Goal: Task Accomplishment & Management: Complete application form

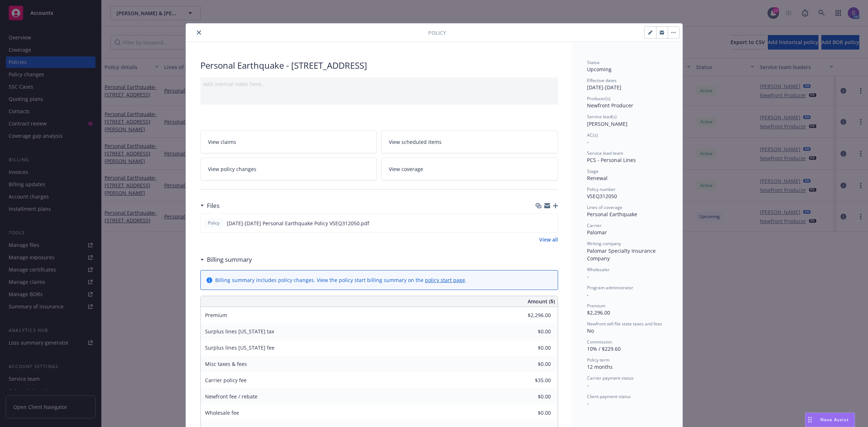
click at [197, 33] on icon "close" at bounding box center [199, 32] width 4 height 4
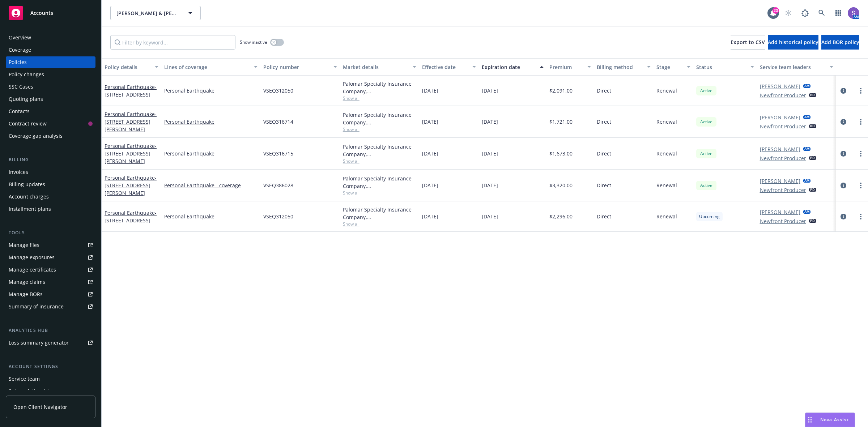
click at [37, 35] on div "Overview" at bounding box center [51, 38] width 84 height 12
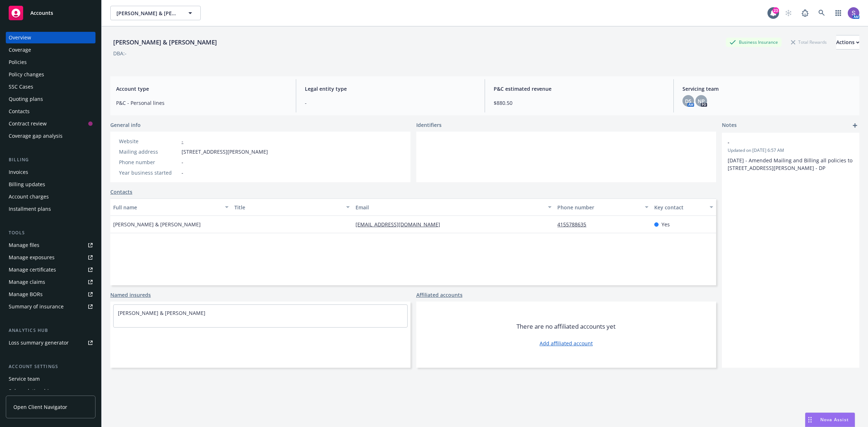
click at [18, 60] on div "Policies" at bounding box center [18, 62] width 18 height 12
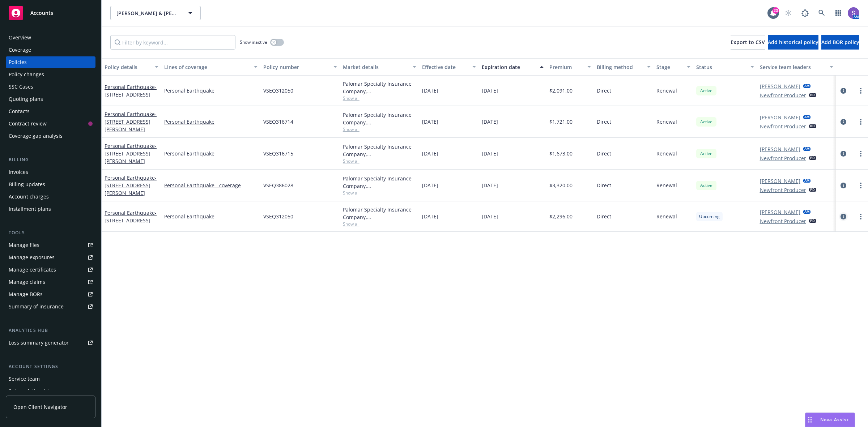
click at [842, 220] on icon "circleInformation" at bounding box center [843, 217] width 6 height 6
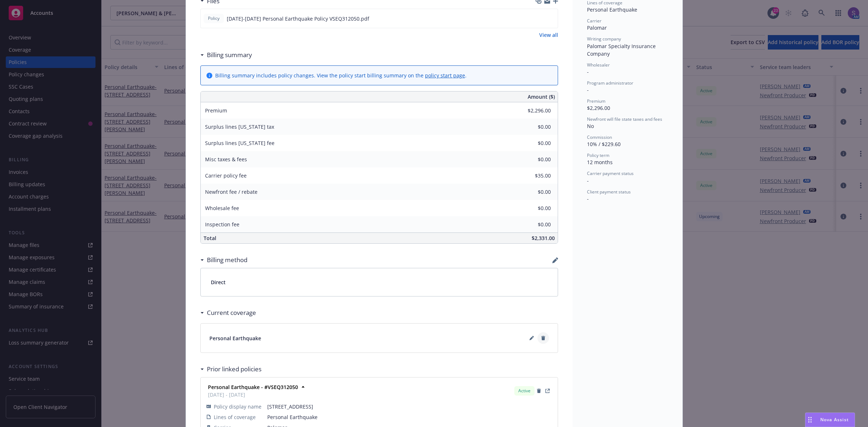
scroll to position [248, 0]
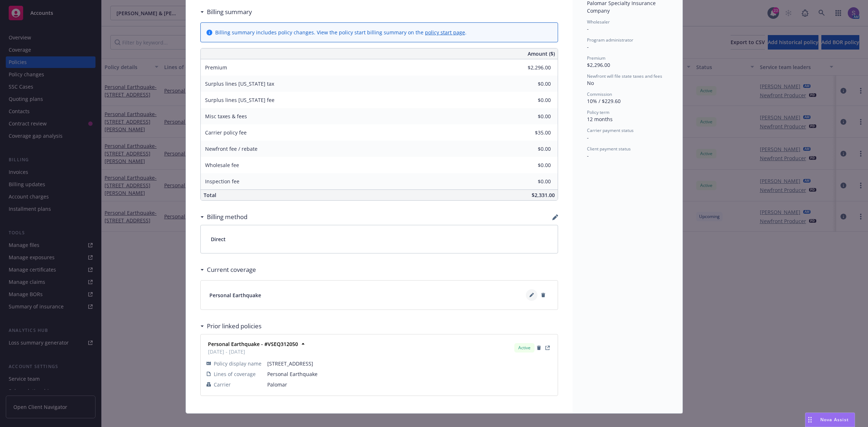
click at [526, 297] on button at bounding box center [532, 295] width 12 height 12
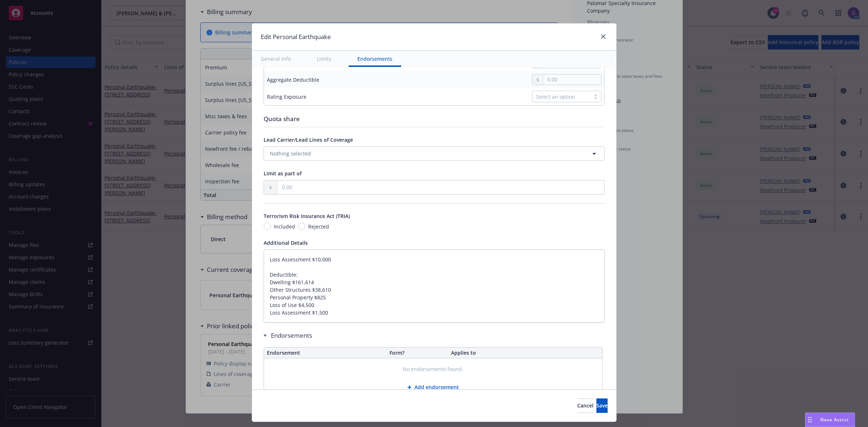
scroll to position [344, 0]
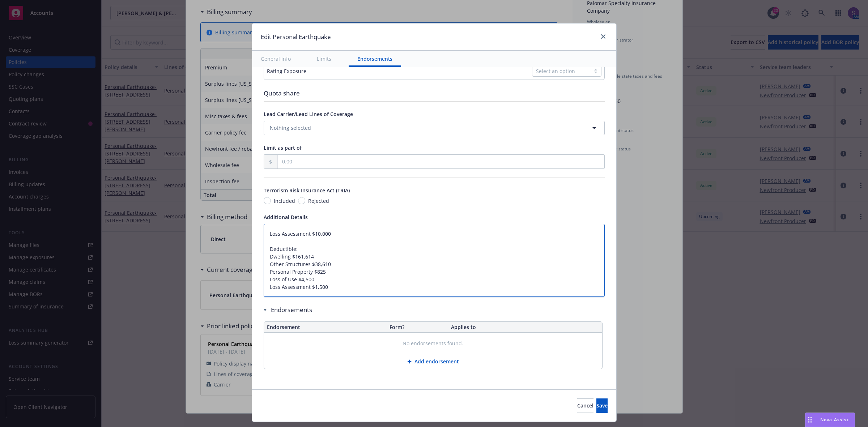
click at [264, 236] on textarea "Loss Assessment $10,000 Deductible: Dwelling $161,614 Other Structures $38,610 …" at bounding box center [434, 260] width 341 height 73
type textarea "x"
type textarea "Loss Assessment $10,000 Deductible: Dwelling $161,614 Other Structures $38,610 …"
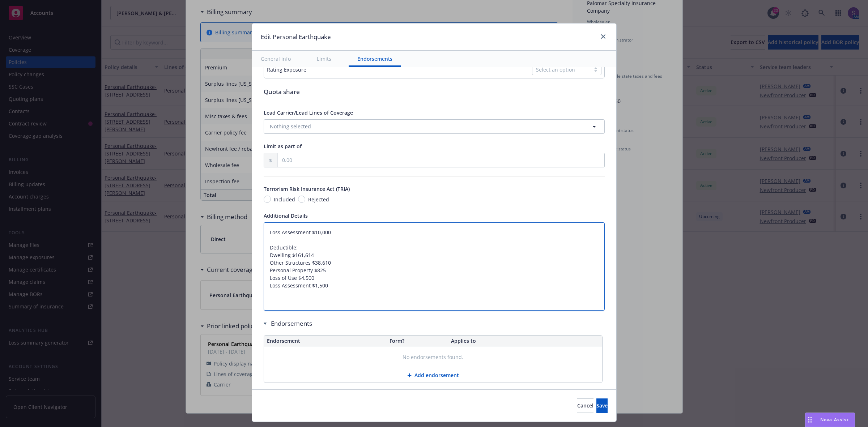
type textarea "x"
type textarea "Loss Assessment $10,000 Deductible: Dwelling $161,614 Other Structures $38,610 …"
click at [310, 235] on textarea "Loss Assessment $10,000 Deductible: Dwelling $161,614 Other Structures $38,610 …" at bounding box center [434, 270] width 341 height 96
paste textarea "Dwelling Other Structures Personal Property Loss of Use Loss Assessment $ $ $ $…"
type textarea "x"
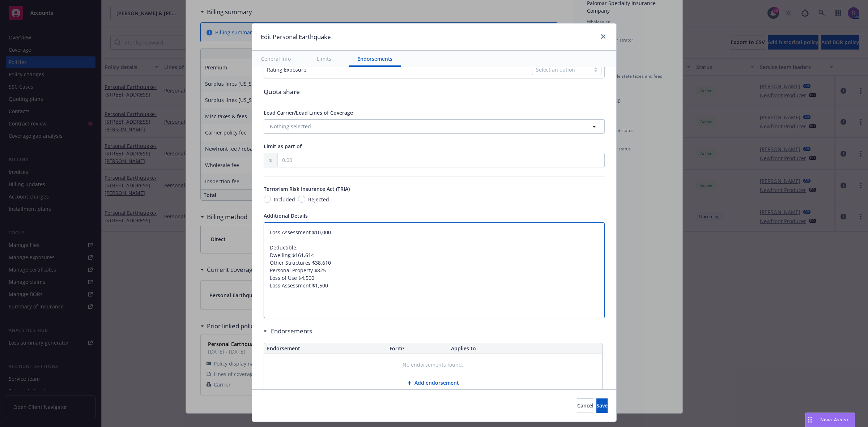
type textarea "Dwelling Other Structures Personal Property Loss of Use Loss Assessment $ $ $ $…"
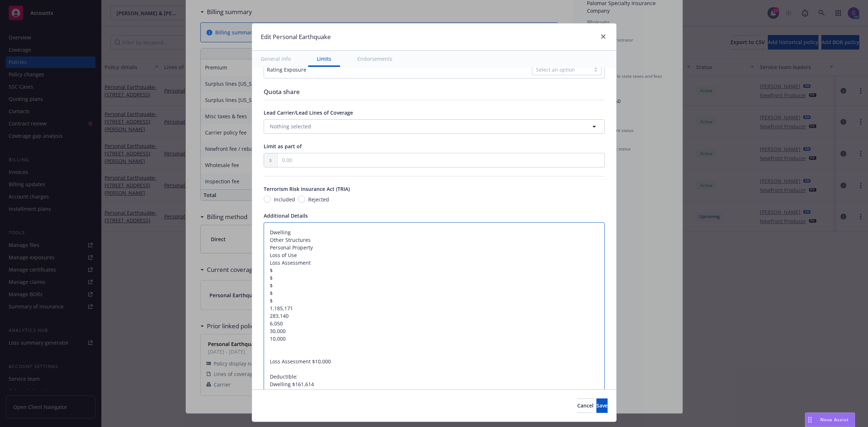
click at [264, 311] on textarea "Dwelling Other Structures Personal Property Loss of Use Loss Assessment $ $ $ $…" at bounding box center [434, 323] width 341 height 203
type textarea "x"
type textarea "Dwelling Other Structures Personal Property Loss of Use Loss Assessment $ $ $ $…"
drag, startPoint x: 291, startPoint y: 301, endPoint x: 259, endPoint y: 303, distance: 33.0
click at [264, 303] on textarea "Dwelling Other Structures Personal Property Loss of Use Loss Assessment $ $ $ $…" at bounding box center [434, 319] width 341 height 195
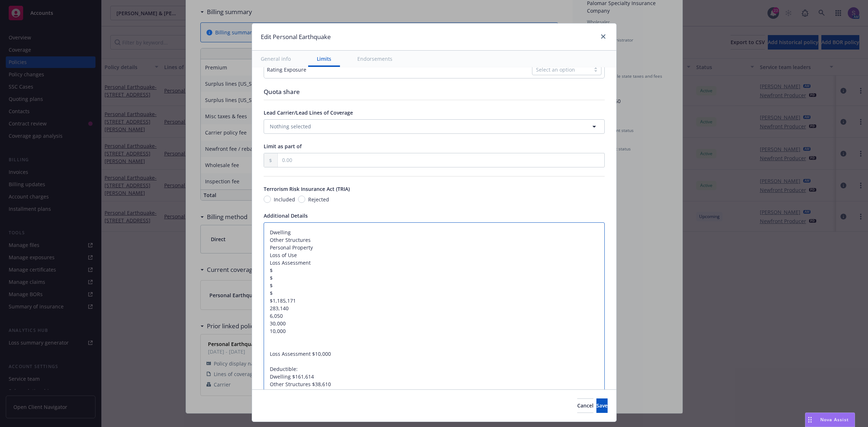
type textarea "x"
type textarea "Dwelling Other Structures Personal Property Loss of Use Loss Assessment $ $ $ $…"
click at [295, 229] on textarea "Dwelling Other Structures Personal Property Loss of Use Loss Assessment $ $ $ $…" at bounding box center [434, 319] width 341 height 195
type textarea "x"
type textarea "Dwelling: Other Structures Personal Property Loss of Use Loss Assessment $ $ $ …"
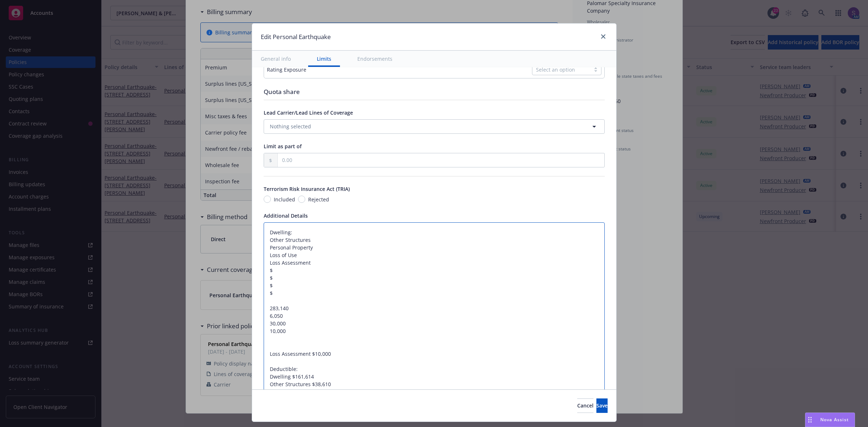
paste textarea "$1,185,171"
type textarea "x"
type textarea "Dwelling: $1,185,171 Other Structures Personal Property Loss of Use Loss Assess…"
click at [264, 308] on textarea "Dwelling: $1,185,171 Other Structures Personal Property Loss of Use Loss Assess…" at bounding box center [434, 319] width 341 height 195
type textarea "x"
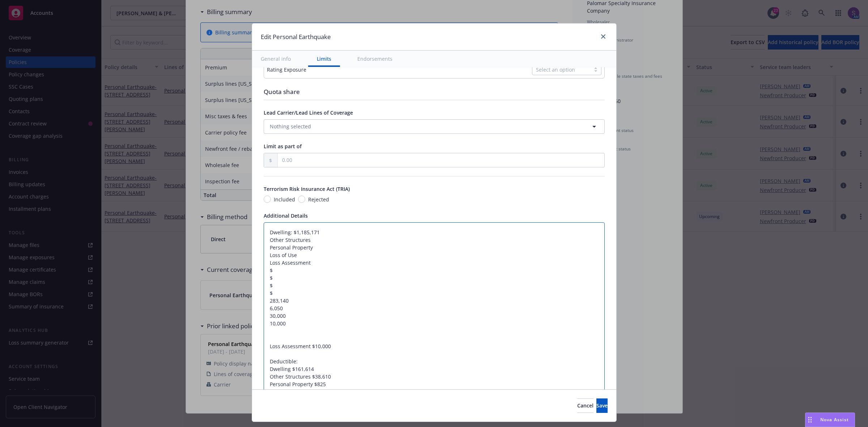
type textarea "Dwelling: $1,185,171 Other Structures Personal Property Loss of Use Loss Assess…"
type textarea "x"
drag, startPoint x: 291, startPoint y: 295, endPoint x: 254, endPoint y: 295, distance: 36.9
click at [254, 295] on div "Display name Coverage trigger Claims-Made Occurrence Claims-Made and Reported R…" at bounding box center [434, 109] width 364 height 771
type textarea "Dwelling: $1,185,171 Other Structures Personal Property Loss of Use Loss Assess…"
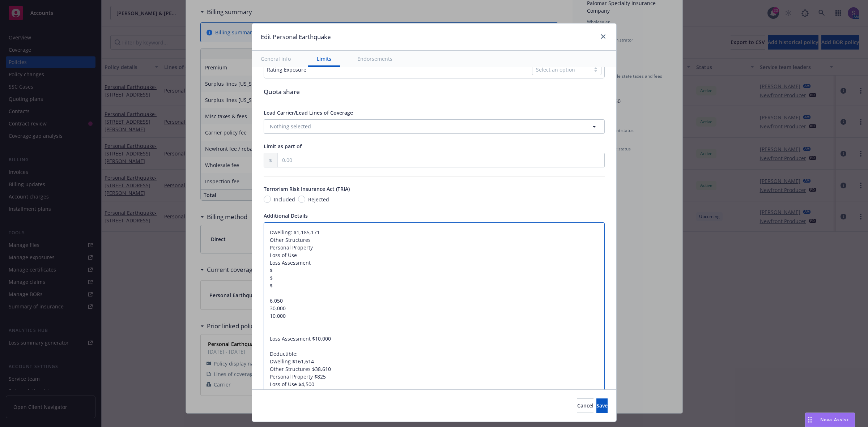
type textarea "x"
click at [316, 242] on textarea "Dwelling: $1,185,171 Other Structures Personal Property Loss of Use Loss Assess…" at bounding box center [434, 312] width 341 height 180
type textarea "Dwelling: $1,185,171 Other Structures: Personal Property Loss of Use Loss Asses…"
type textarea "x"
type textarea "Dwelling: $1,185,171 Other Structures: Personal Property Loss of Use Loss Asses…"
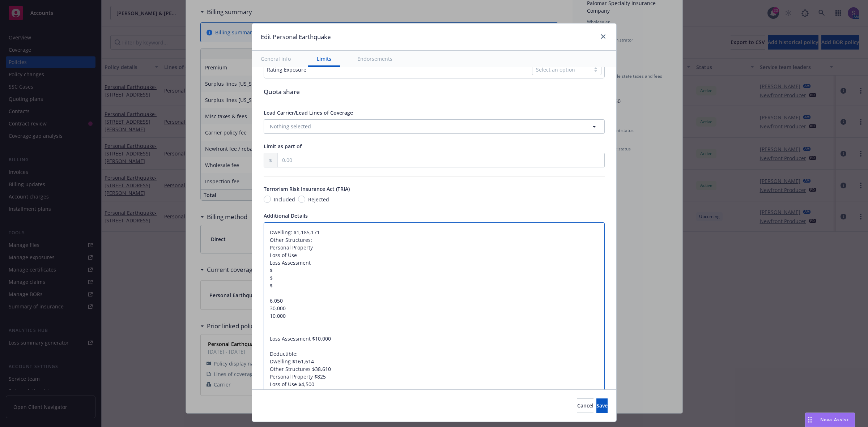
paste textarea "$283,140"
type textarea "x"
type textarea "Dwelling: $1,185,171 Other Structures: $283,140 Personal Property Loss of Use L…"
click at [264, 303] on textarea "Dwelling: $1,185,171 Other Structures: $283,140 Personal Property Loss of Use L…" at bounding box center [434, 312] width 341 height 180
type textarea "x"
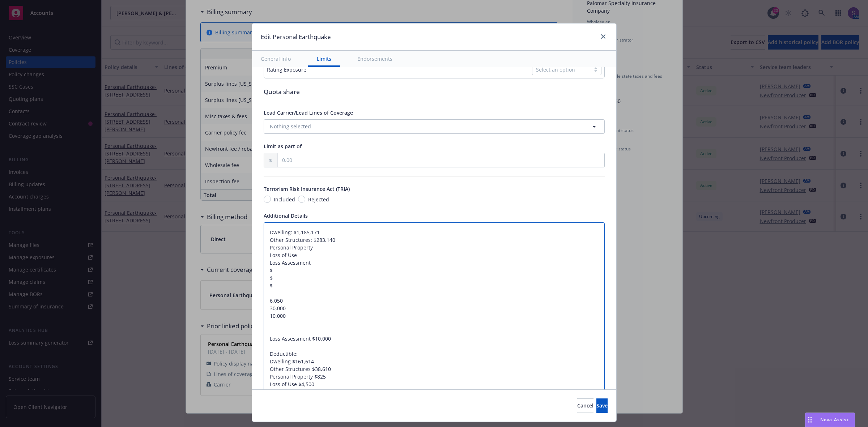
type textarea "Dwelling: $1,185,171 Other Structures: $283,140 Personal Property Loss of Use L…"
type textarea "x"
type textarea "Dwelling: $1,185,171 Other Structures: $283,140 Personal Property Loss of Use L…"
click at [254, 286] on div "Display name Coverage trigger Claims-Made Occurrence Claims-Made and Reported R…" at bounding box center [434, 101] width 364 height 755
type textarea "x"
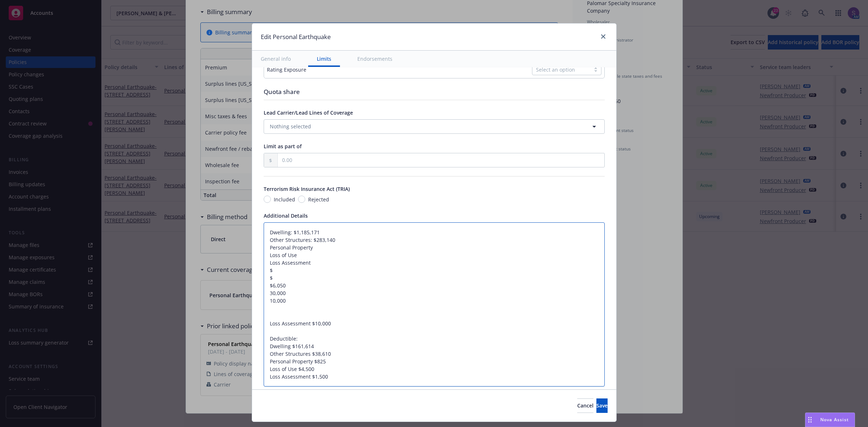
type textarea "Dwelling: $1,185,171 Other Structures: $283,140 Personal Property Loss of Use L…"
click at [319, 248] on textarea "Dwelling: $1,185,171 Other Structures: $283,140 Personal Property Loss of Use L…" at bounding box center [434, 304] width 341 height 165
type textarea "x"
type textarea "Dwelling: $1,185,171 Other Structures: $283,140 Personal Property: Loss of Use …"
type textarea "x"
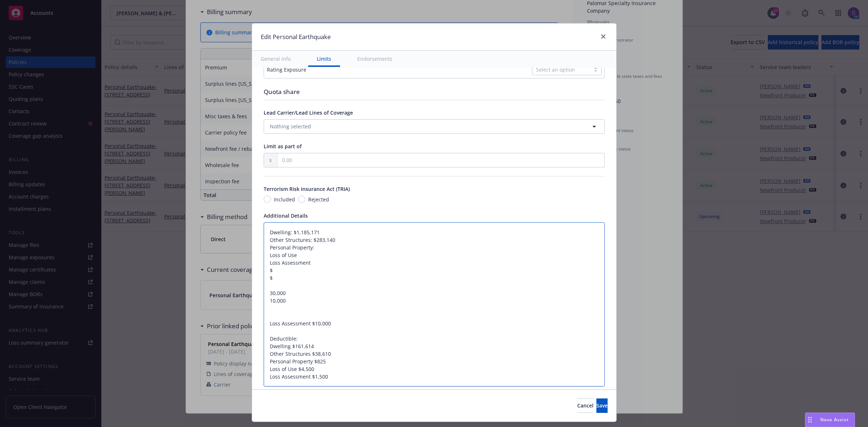
type textarea "Dwelling: $1,185,171 Other Structures: $283,140 Personal Property: Loss of Use …"
paste textarea "$6,050"
type textarea "x"
type textarea "Dwelling: $1,185,171 Other Structures: $283,140 Personal Property: $6,050 Loss …"
drag, startPoint x: 286, startPoint y: 295, endPoint x: 262, endPoint y: 294, distance: 24.2
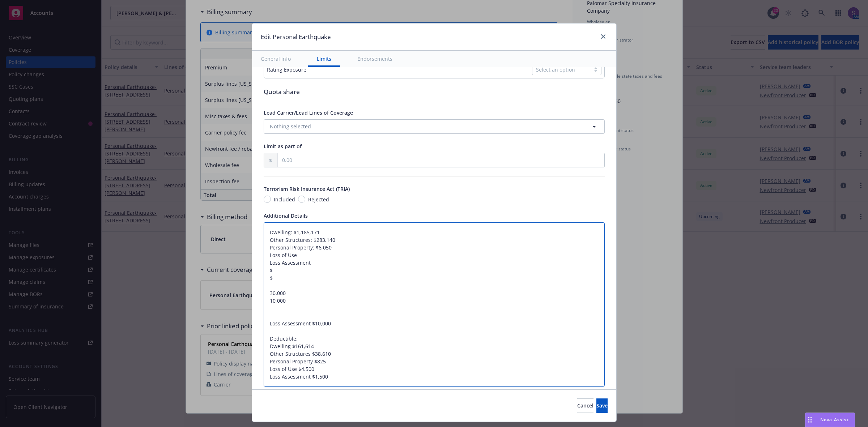
click at [264, 294] on textarea "Dwelling: $1,185,171 Other Structures: $283,140 Personal Property: $6,050 Loss …" at bounding box center [434, 304] width 341 height 165
type textarea "x"
type textarea "Dwelling: $1,185,171 Other Structures: $283,140 Personal Property: $6,050 Loss …"
click at [306, 258] on textarea "Dwelling: $1,185,171 Other Structures: $283,140 Personal Property: $6,050 Loss …" at bounding box center [434, 304] width 341 height 165
type textarea "x"
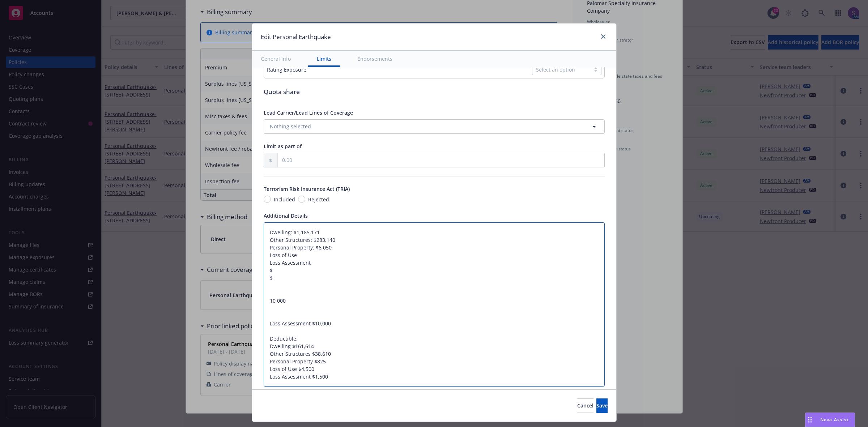
type textarea "Dwelling: $1,185,171 Other Structures: $283,140 Personal Property: $6,050 Loss …"
type textarea "x"
type textarea "Dwelling: $1,185,171 Other Structures: $283,140 Personal Property: $6,050 Loss …"
paste textarea "30,000"
type textarea "x"
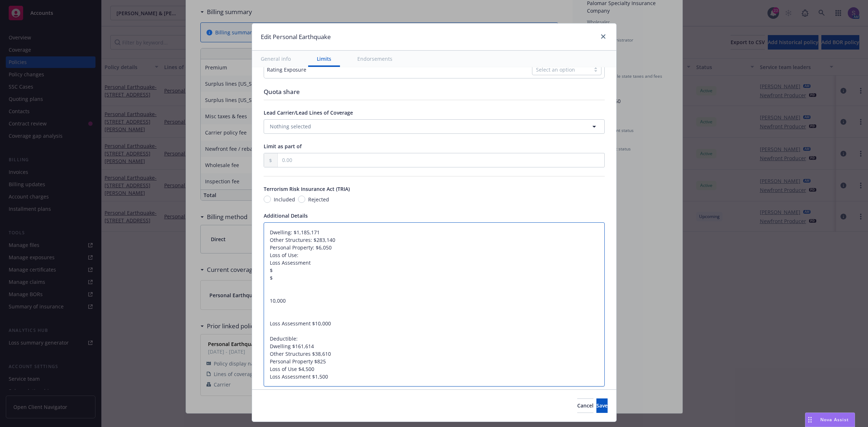
type textarea "Dwelling: $1,185,171 Other Structures: $283,140 Personal Property: $6,050 Loss …"
drag, startPoint x: 268, startPoint y: 319, endPoint x: 261, endPoint y: 261, distance: 58.0
click at [264, 261] on textarea "Dwelling: $1,185,171 Other Structures: $283,140 Personal Property: $6,050 Loss …" at bounding box center [434, 304] width 341 height 165
type textarea "x"
type textarea "Dwelling: $1,185,171 Other Structures: $283,140 Personal Property: $6,050 Loss …"
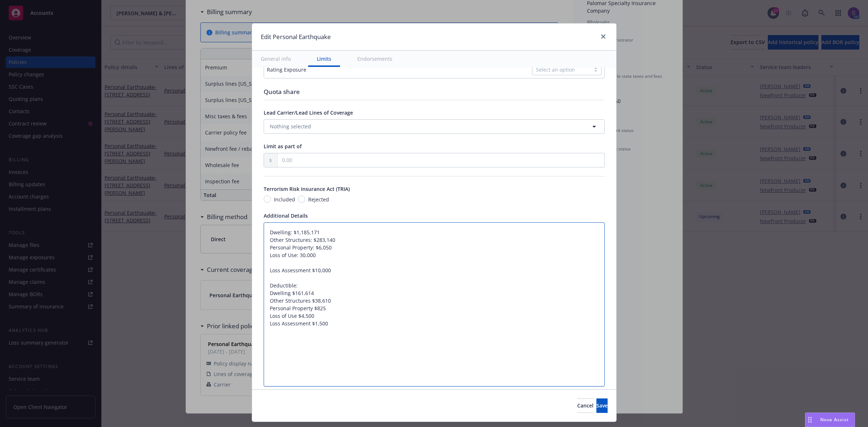
type textarea "x"
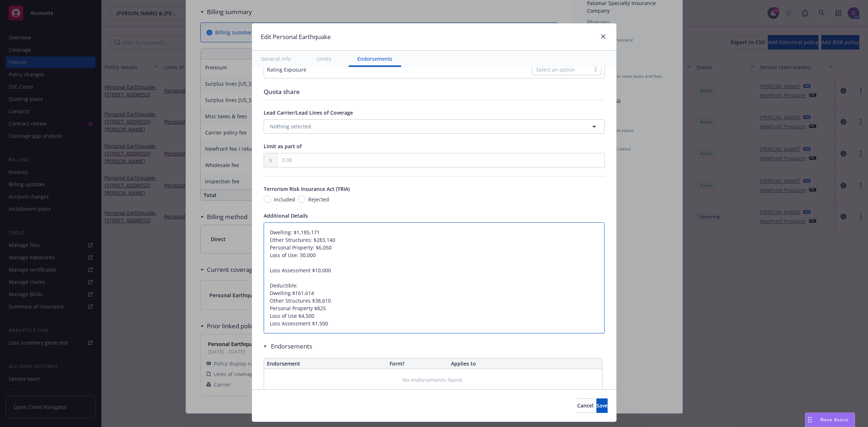
type textarea "Dwelling: $1,185,171 Other Structures: $283,140 Personal Property: $6,050 Loss …"
type textarea "x"
type textarea "Dwelling: $1,185,171 Other Structures: $283,140 Personal Property: $6,050 Loss …"
drag, startPoint x: 287, startPoint y: 286, endPoint x: 310, endPoint y: 284, distance: 23.3
click at [310, 284] on textarea "Dwelling: $1,185,171 Other Structures: $283,140 Personal Property: $6,050 Loss …" at bounding box center [434, 274] width 341 height 104
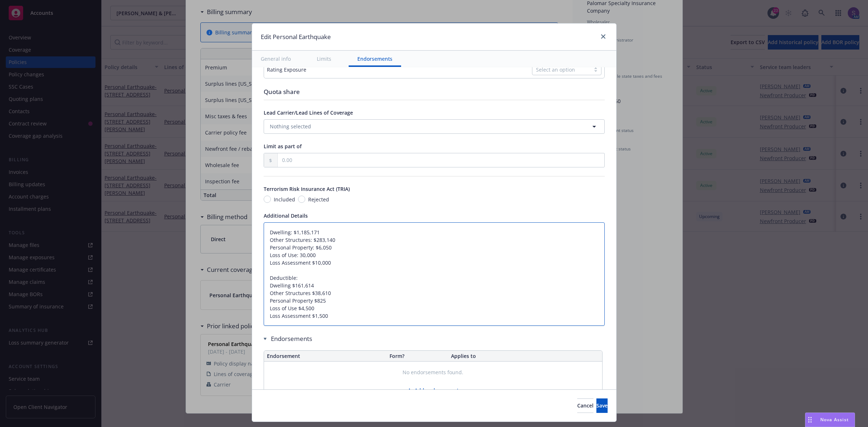
paste textarea "77,775"
type textarea "x"
type textarea "Dwelling: $1,185,171 Other Structures: $283,140 Personal Property: $6,050 Loss …"
drag, startPoint x: 308, startPoint y: 292, endPoint x: 322, endPoint y: 290, distance: 14.5
click at [322, 290] on textarea "Dwelling: $1,185,171 Other Structures: $283,140 Personal Property: $6,050 Loss …" at bounding box center [434, 274] width 341 height 104
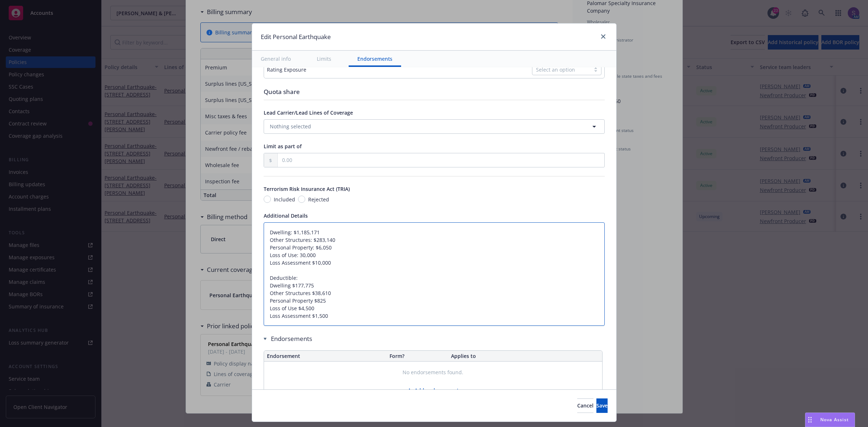
paste textarea "42,471"
type textarea "x"
type textarea "Dwelling: $1,185,171 Other Structures: $283,140 Personal Property: $6,050 Loss …"
drag, startPoint x: 309, startPoint y: 302, endPoint x: 329, endPoint y: 301, distance: 20.3
click at [329, 301] on textarea "Dwelling: $1,185,171 Other Structures: $283,140 Personal Property: $6,050 Loss …" at bounding box center [434, 274] width 341 height 104
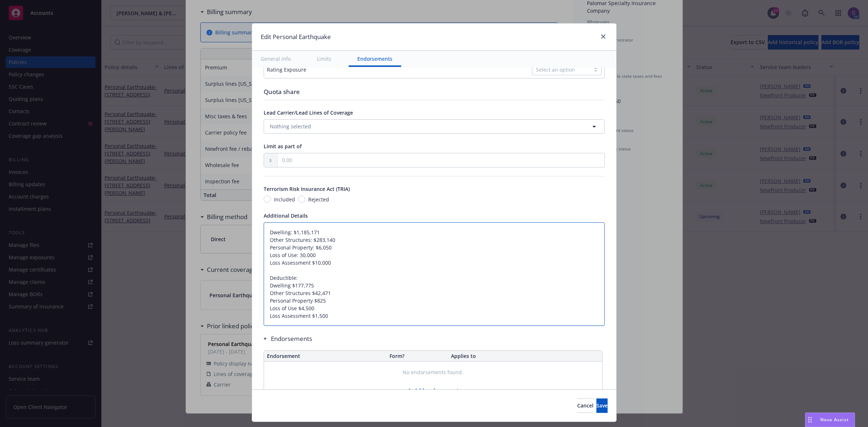
click at [320, 301] on textarea "Dwelling: $1,185,171 Other Structures: $283,140 Personal Property: $6,050 Loss …" at bounding box center [434, 274] width 341 height 104
drag, startPoint x: 311, startPoint y: 302, endPoint x: 323, endPoint y: 302, distance: 11.6
click at [323, 302] on textarea "Dwelling: $1,185,171 Other Structures: $283,140 Personal Property: $6,050 Loss …" at bounding box center [434, 274] width 341 height 104
paste textarea "907"
type textarea "x"
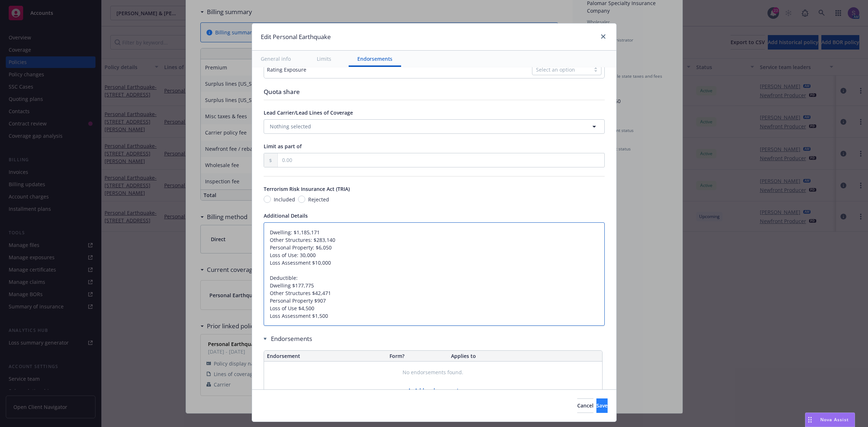
type textarea "Dwelling: $1,185,171 Other Structures: $283,140 Personal Property: $6,050 Loss …"
click at [596, 408] on span "Save" at bounding box center [601, 405] width 11 height 7
type textarea "x"
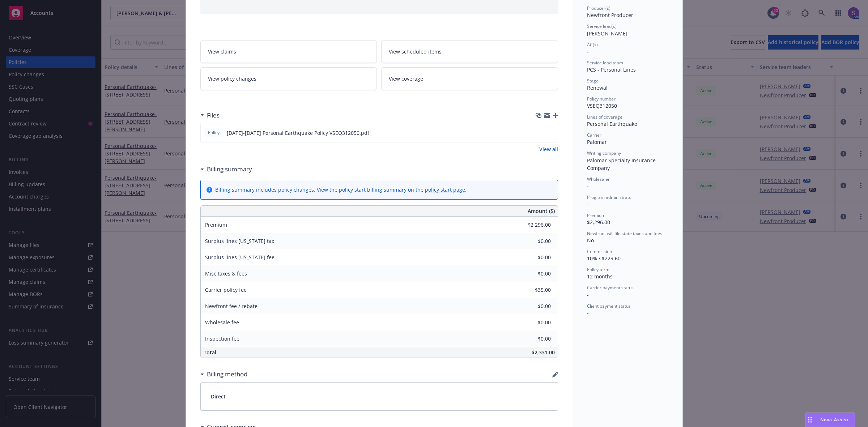
scroll to position [0, 0]
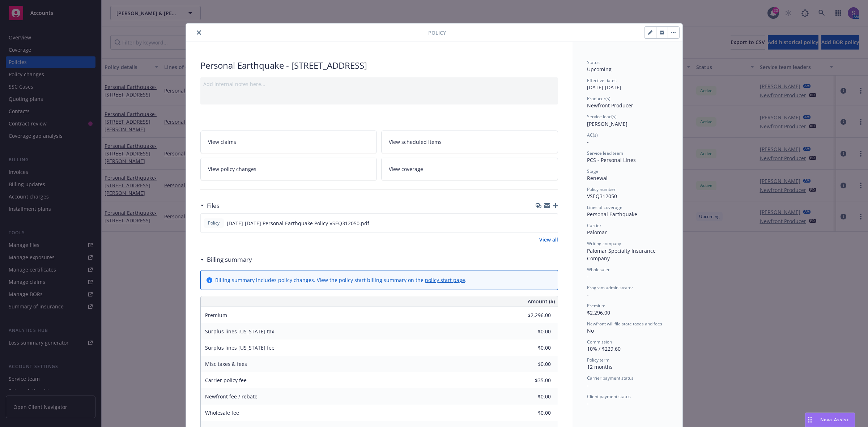
click at [197, 34] on icon "close" at bounding box center [199, 32] width 4 height 4
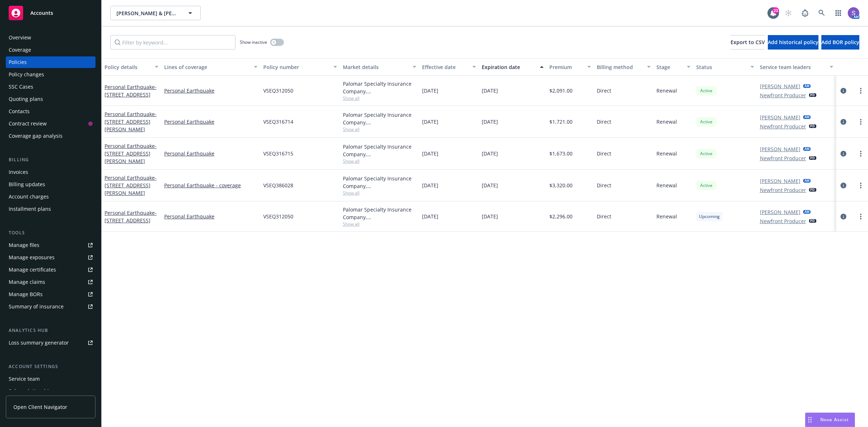
click at [12, 87] on div "SSC Cases" at bounding box center [21, 87] width 25 height 12
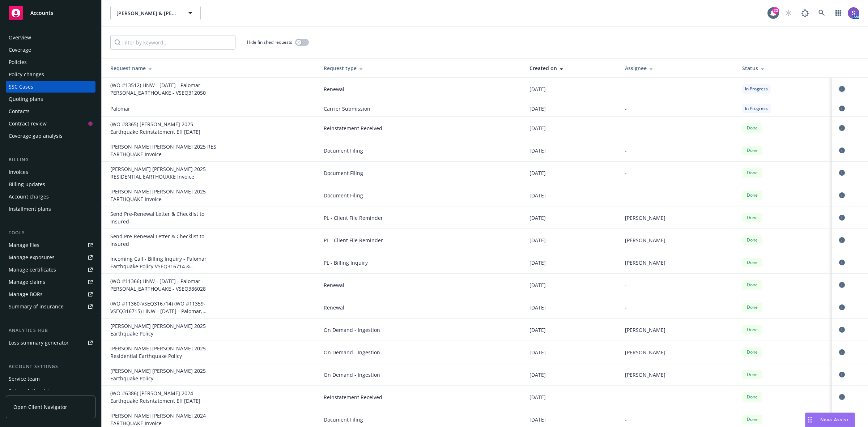
click at [839, 86] on icon "circleInformation" at bounding box center [842, 89] width 6 height 6
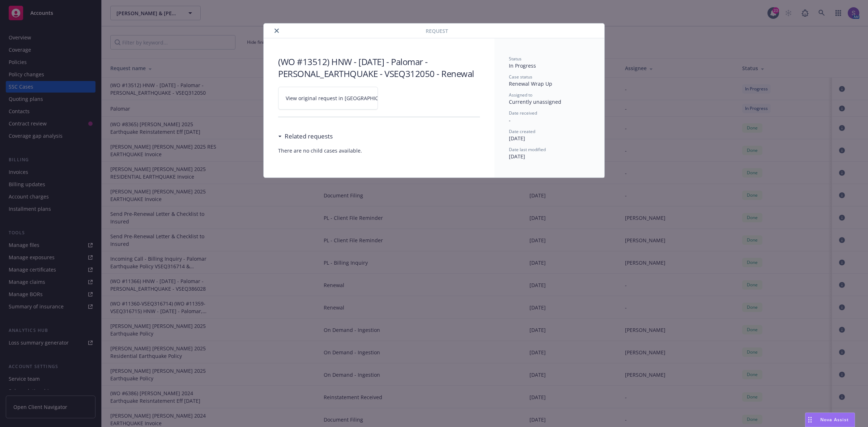
click at [315, 102] on link "View original request in [GEOGRAPHIC_DATA]" at bounding box center [328, 98] width 100 height 23
